Goal: Check status: Check status

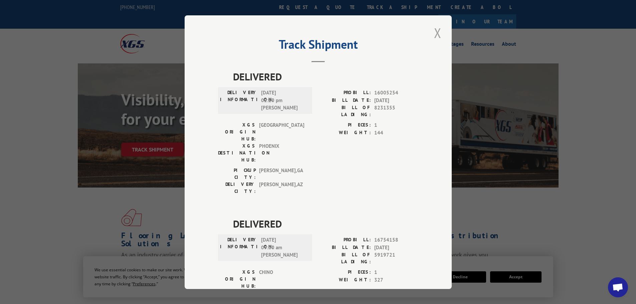
click at [437, 34] on button "Close modal" at bounding box center [437, 33] width 11 height 18
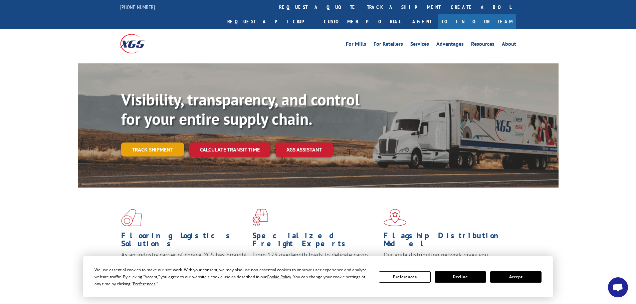
click at [154, 143] on link "Track shipment" at bounding box center [152, 150] width 63 height 14
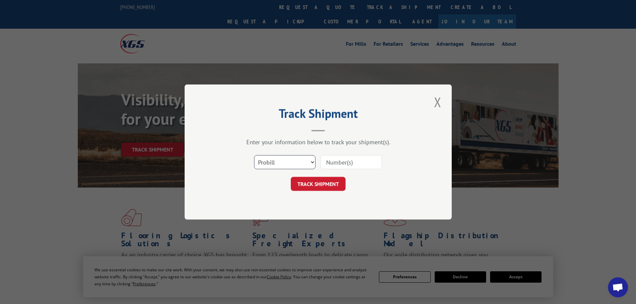
click at [302, 158] on select "Select category... Probill BOL PO" at bounding box center [284, 162] width 61 height 14
select select "po"
click at [254, 155] on select "Select category... Probill BOL PO" at bounding box center [284, 162] width 61 height 14
click at [352, 165] on input at bounding box center [351, 162] width 61 height 14
paste input "20543730"
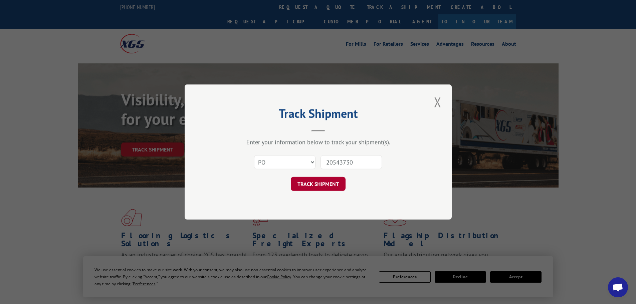
type input "20543730"
click at [331, 184] on button "TRACK SHIPMENT" at bounding box center [318, 184] width 55 height 14
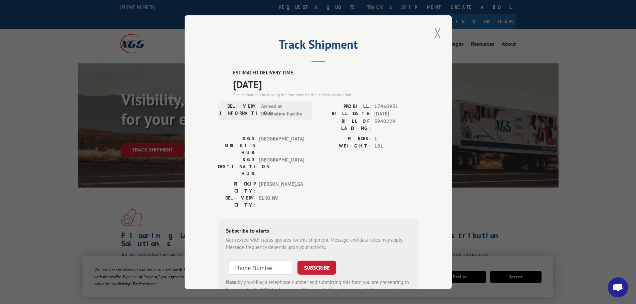
click at [433, 39] on button "Close modal" at bounding box center [437, 33] width 11 height 18
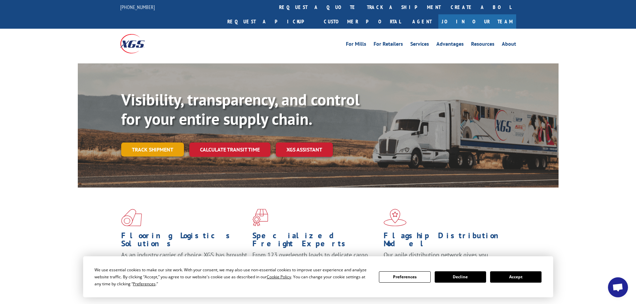
click at [143, 143] on link "Track shipment" at bounding box center [152, 150] width 63 height 14
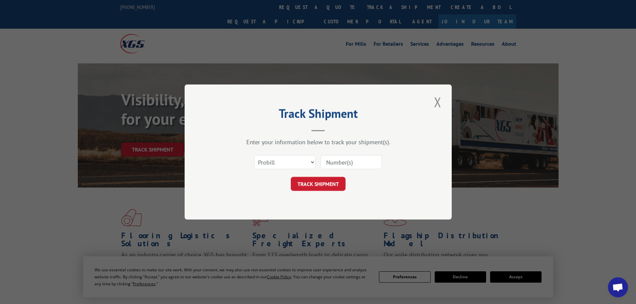
click at [282, 170] on div "Select category... Probill BOL PO" at bounding box center [284, 162] width 61 height 15
click at [287, 162] on select "Select category... Probill BOL PO" at bounding box center [284, 162] width 61 height 14
select select "po"
click at [254, 155] on select "Select category... Probill BOL PO" at bounding box center [284, 162] width 61 height 14
click at [352, 164] on input at bounding box center [351, 162] width 61 height 14
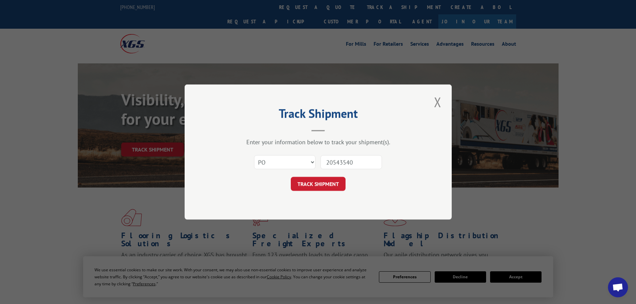
type input "20543540"
click at [291, 177] on button "TRACK SHIPMENT" at bounding box center [318, 184] width 55 height 14
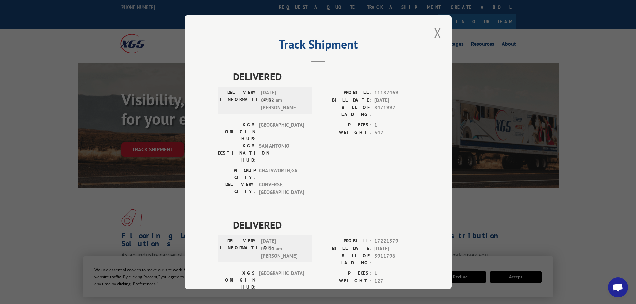
click at [425, 32] on div "Track Shipment DELIVERED DELIVERY INFORMATION: 02/07/2020 07:12 am Gerry PROBIL…" at bounding box center [318, 152] width 267 height 274
click at [439, 32] on button "Close modal" at bounding box center [437, 33] width 11 height 18
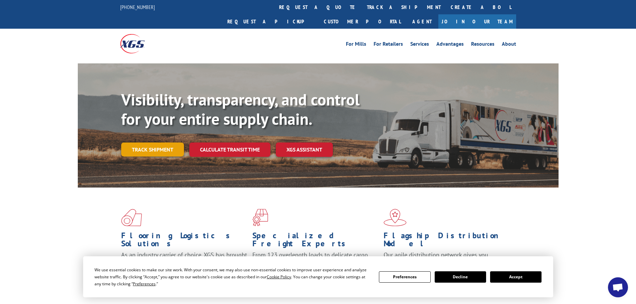
click at [161, 143] on link "Track shipment" at bounding box center [152, 150] width 63 height 14
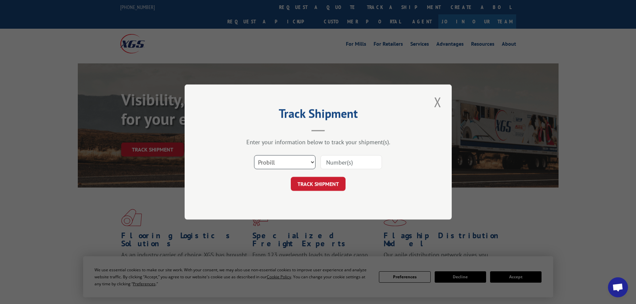
click at [299, 166] on select "Select category... Probill BOL PO" at bounding box center [284, 162] width 61 height 14
select select "po"
click at [254, 155] on select "Select category... Probill BOL PO" at bounding box center [284, 162] width 61 height 14
click at [353, 167] on input at bounding box center [351, 162] width 61 height 14
type input "20543570"
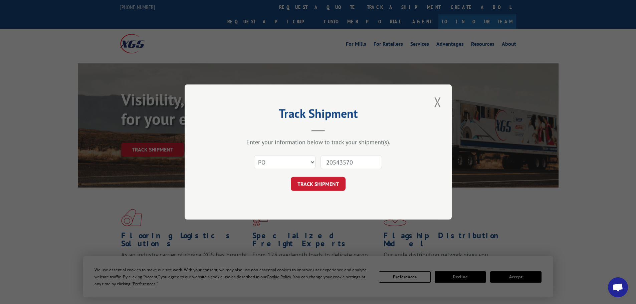
click button "TRACK SHIPMENT" at bounding box center [318, 184] width 55 height 14
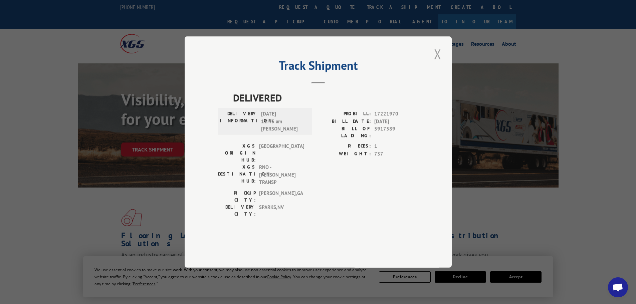
drag, startPoint x: 438, startPoint y: 69, endPoint x: 439, endPoint y: 55, distance: 13.7
click at [438, 63] on button "Close modal" at bounding box center [437, 54] width 11 height 18
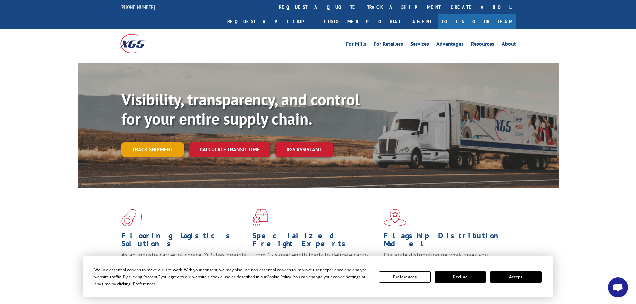
click at [154, 143] on link "Track shipment" at bounding box center [152, 150] width 63 height 14
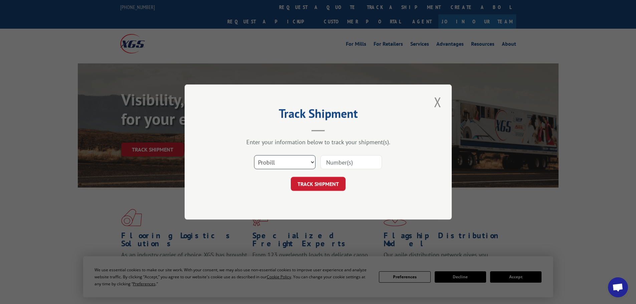
click at [287, 168] on select "Select category... Probill BOL PO" at bounding box center [284, 162] width 61 height 14
select select "po"
click at [254, 155] on select "Select category... Probill BOL PO" at bounding box center [284, 162] width 61 height 14
click at [348, 166] on input at bounding box center [351, 162] width 61 height 14
type input "20543803"
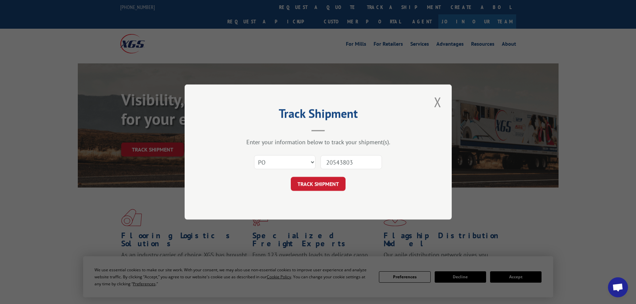
click button "TRACK SHIPMENT" at bounding box center [318, 184] width 55 height 14
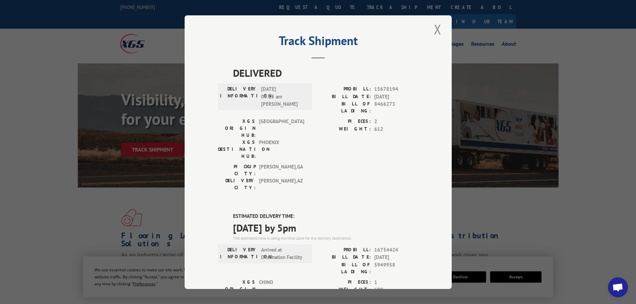
scroll to position [3, 0]
click at [439, 29] on button "Close modal" at bounding box center [437, 29] width 11 height 18
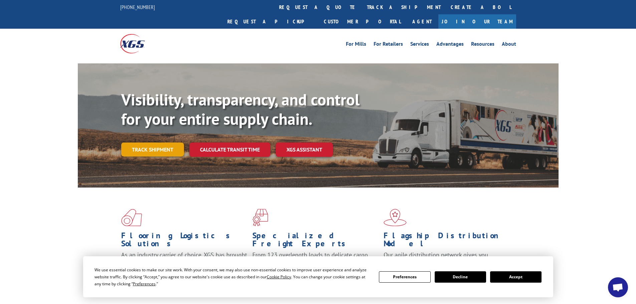
click at [151, 143] on link "Track shipment" at bounding box center [152, 150] width 63 height 14
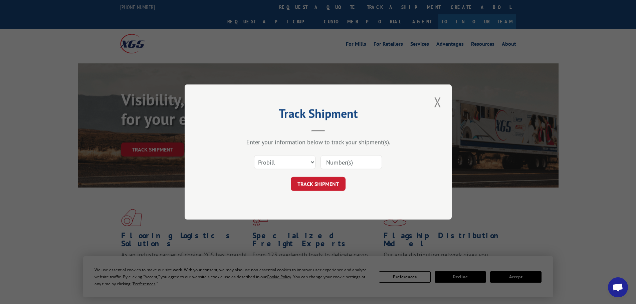
scroll to position [0, 0]
click at [283, 157] on select "Select category... Probill BOL PO" at bounding box center [284, 162] width 61 height 14
select select "po"
click at [254, 155] on select "Select category... Probill BOL PO" at bounding box center [284, 162] width 61 height 14
click at [344, 165] on input at bounding box center [351, 162] width 61 height 14
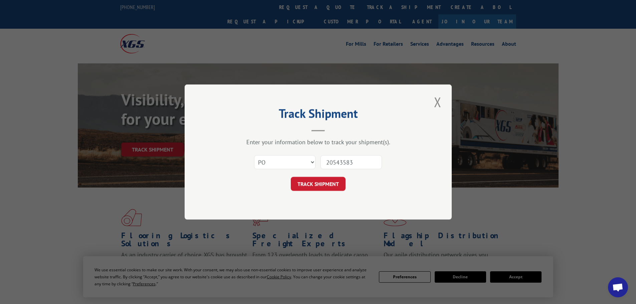
type input "20543583"
click at [291, 177] on button "TRACK SHIPMENT" at bounding box center [318, 184] width 55 height 14
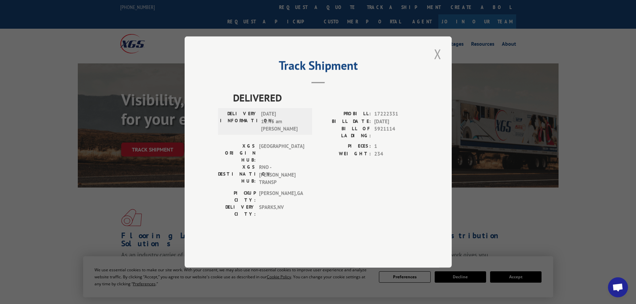
click at [437, 63] on button "Close modal" at bounding box center [437, 54] width 11 height 18
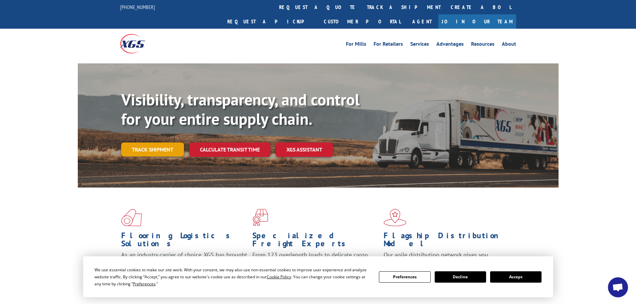
click at [163, 143] on link "Track shipment" at bounding box center [152, 150] width 63 height 14
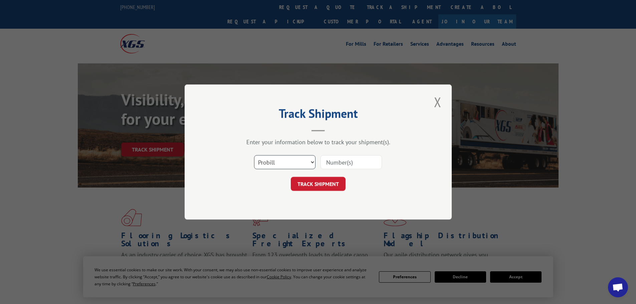
click at [274, 159] on select "Select category... Probill BOL PO" at bounding box center [284, 162] width 61 height 14
select select "po"
click at [254, 155] on select "Select category... Probill BOL PO" at bounding box center [284, 162] width 61 height 14
click at [364, 162] on input at bounding box center [351, 162] width 61 height 14
type input "20543522"
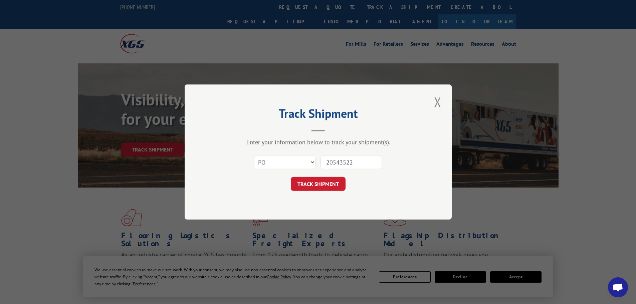
click at [291, 177] on button "TRACK SHIPMENT" at bounding box center [318, 184] width 55 height 14
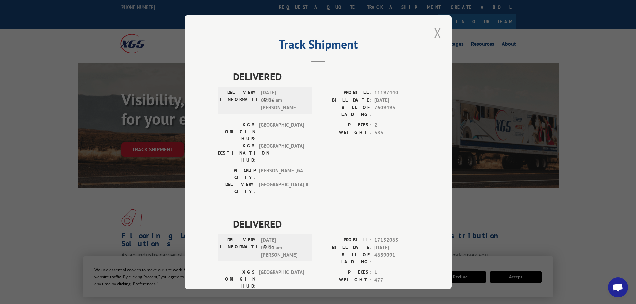
click at [438, 32] on button "Close modal" at bounding box center [437, 33] width 11 height 18
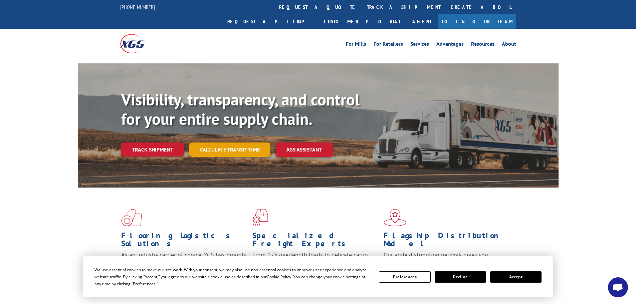
click at [211, 143] on link "Calculate transit time" at bounding box center [229, 150] width 81 height 14
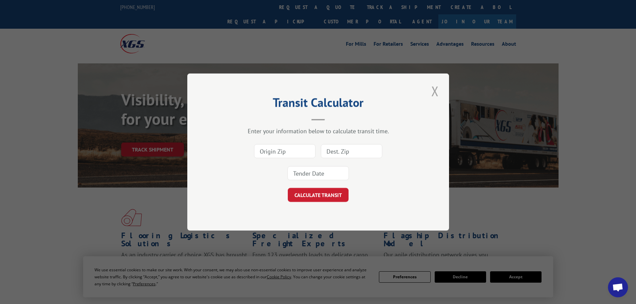
click at [436, 89] on button "Close modal" at bounding box center [434, 91] width 11 height 18
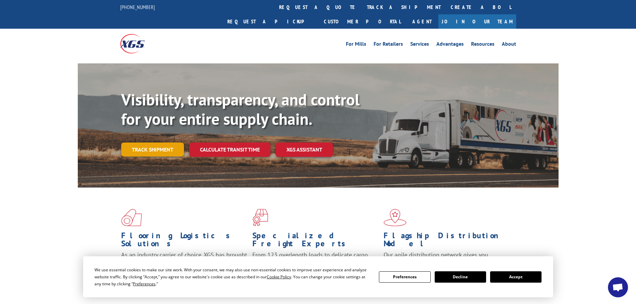
click at [128, 143] on link "Track shipment" at bounding box center [152, 150] width 63 height 14
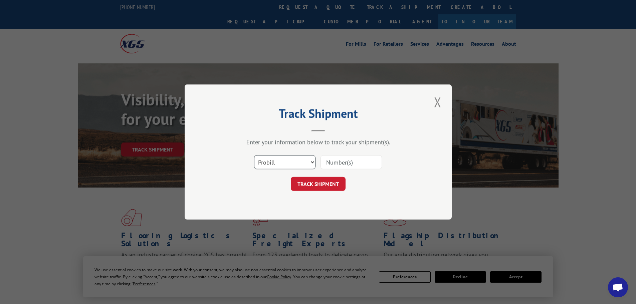
click at [283, 167] on select "Select category... Probill BOL PO" at bounding box center [284, 162] width 61 height 14
select select "po"
click at [254, 155] on select "Select category... Probill BOL PO" at bounding box center [284, 162] width 61 height 14
click at [356, 164] on input at bounding box center [351, 162] width 61 height 14
type input "20543527"
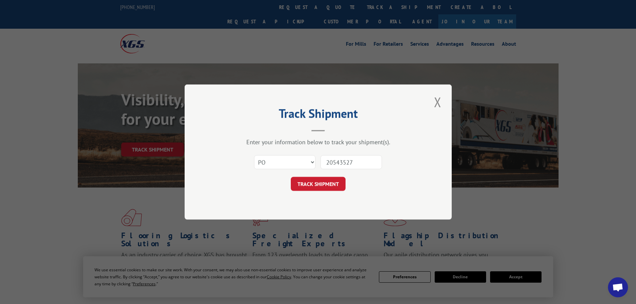
click at [291, 177] on button "TRACK SHIPMENT" at bounding box center [318, 184] width 55 height 14
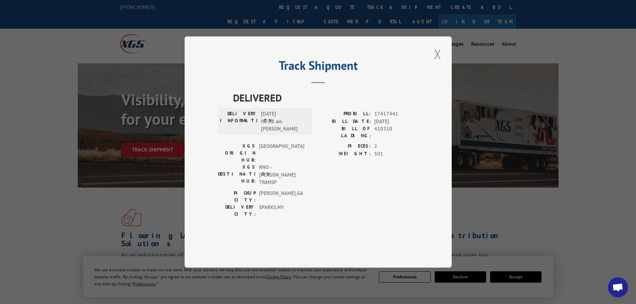
click at [439, 63] on button "Close modal" at bounding box center [437, 54] width 11 height 18
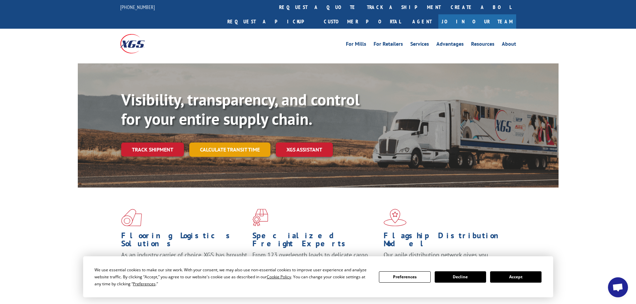
click at [216, 143] on link "Calculate transit time" at bounding box center [229, 150] width 81 height 14
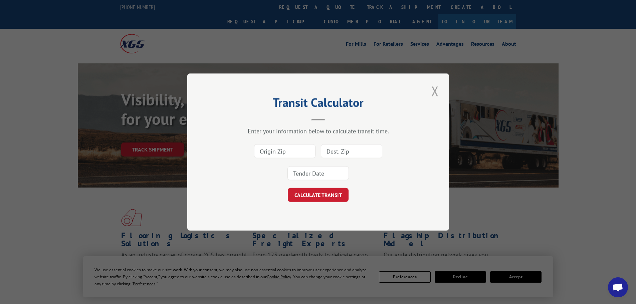
drag, startPoint x: 439, startPoint y: 93, endPoint x: 315, endPoint y: 115, distance: 125.4
click at [439, 93] on button "Close modal" at bounding box center [434, 91] width 11 height 18
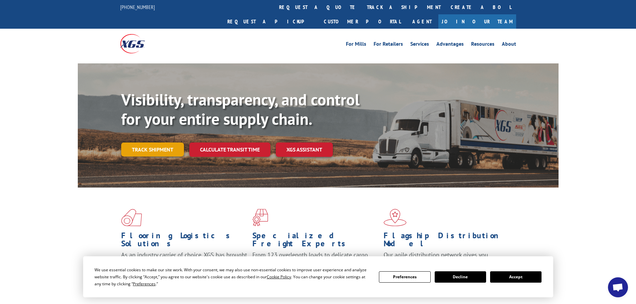
click at [153, 143] on link "Track shipment" at bounding box center [152, 150] width 63 height 14
click at [0, 0] on div "Track Shipment DELIVERED DELIVERY INFORMATION: 07/31/2025 09:00 am BLAKE PROBIL…" at bounding box center [0, 0] width 0 height 0
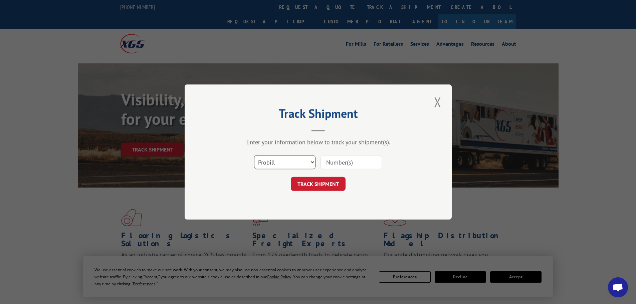
drag, startPoint x: 283, startPoint y: 158, endPoint x: 284, endPoint y: 162, distance: 5.0
click at [282, 158] on select "Select category... Probill BOL PO" at bounding box center [284, 162] width 61 height 14
select select "po"
click at [254, 155] on select "Select category... Probill BOL PO" at bounding box center [284, 162] width 61 height 14
click at [346, 163] on input at bounding box center [351, 162] width 61 height 14
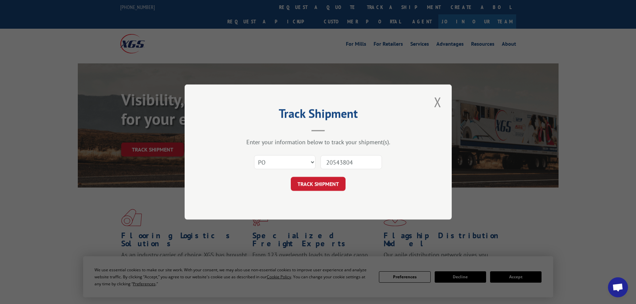
type input "20543804"
click at [291, 177] on button "TRACK SHIPMENT" at bounding box center [318, 184] width 55 height 14
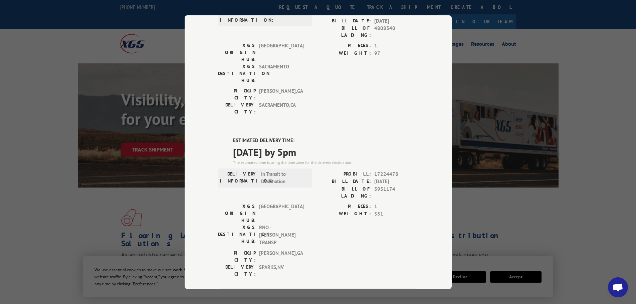
scroll to position [134, 0]
